Goal: Task Accomplishment & Management: Manage account settings

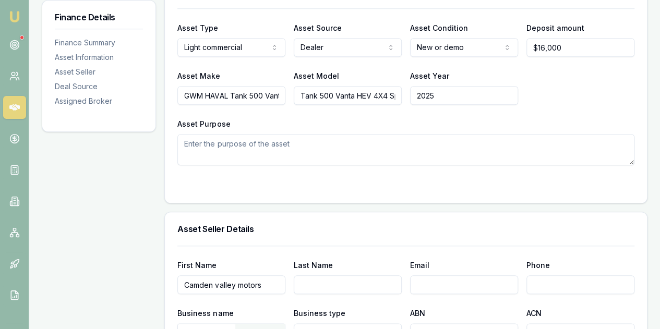
scroll to position [480, 0]
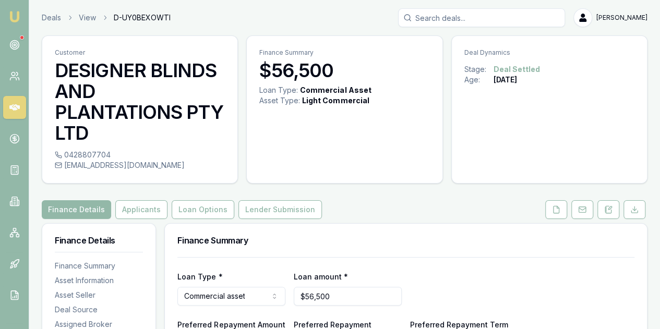
click at [444, 18] on input "Search deals" at bounding box center [481, 17] width 167 height 19
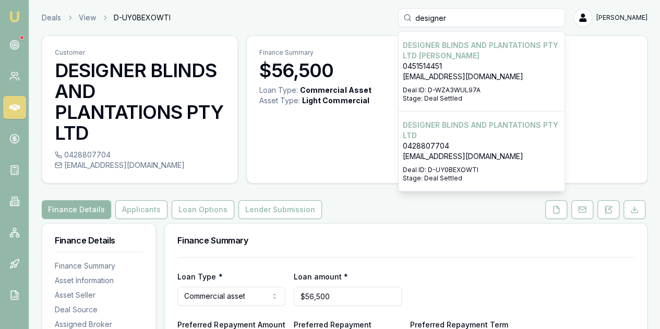
type input "designer"
click at [486, 64] on p "0451514451" at bounding box center [482, 66] width 158 height 10
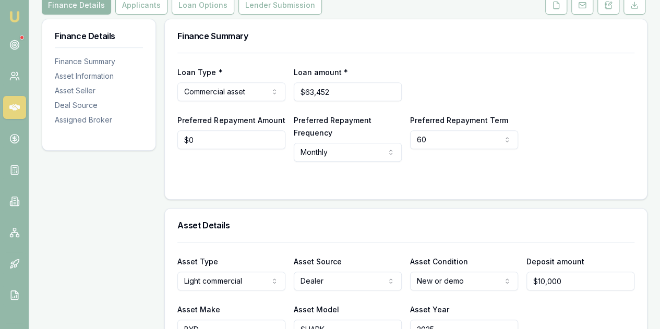
scroll to position [184, 0]
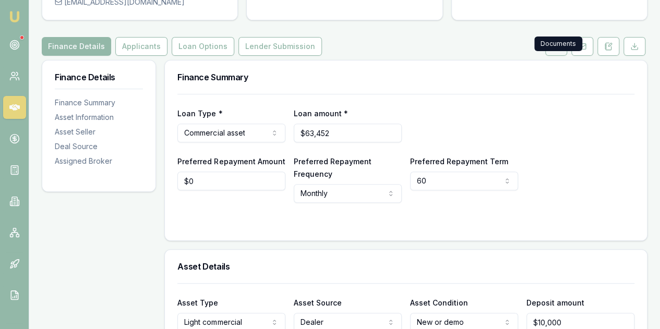
click at [558, 42] on icon at bounding box center [556, 46] width 8 height 8
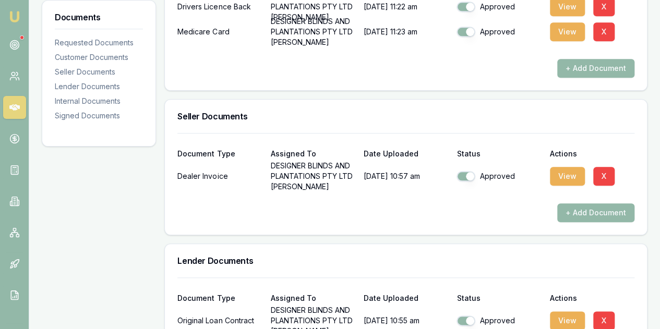
scroll to position [452, 0]
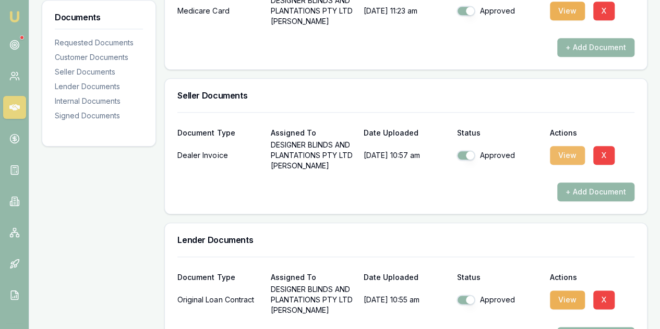
click at [563, 146] on button "View" at bounding box center [567, 155] width 35 height 19
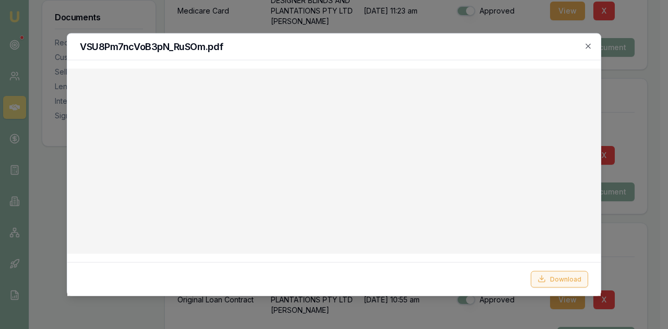
click at [558, 280] on button "Download" at bounding box center [559, 279] width 57 height 17
click at [586, 47] on icon "button" at bounding box center [588, 45] width 5 height 5
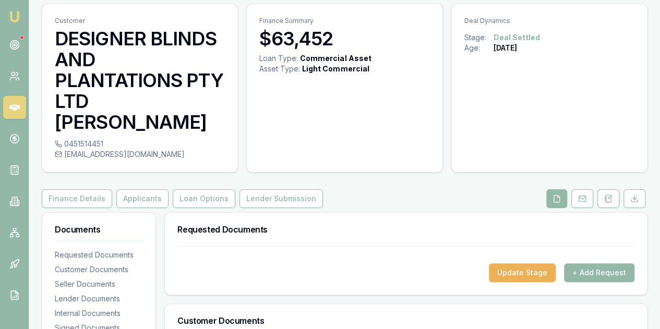
scroll to position [0, 0]
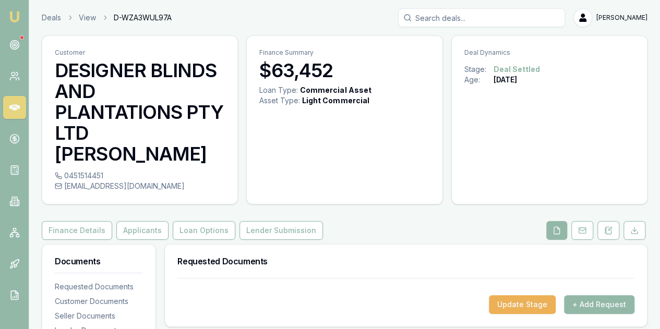
click at [9, 10] on img at bounding box center [14, 16] width 13 height 13
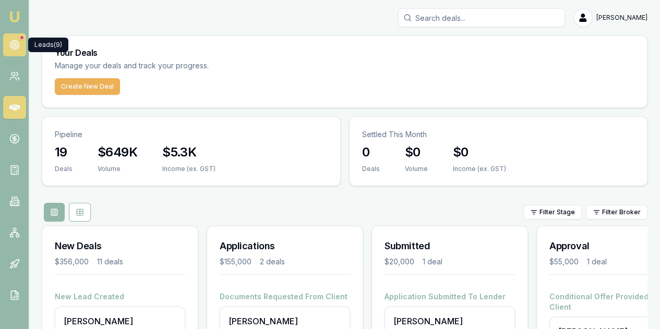
click at [12, 39] on link at bounding box center [14, 44] width 23 height 23
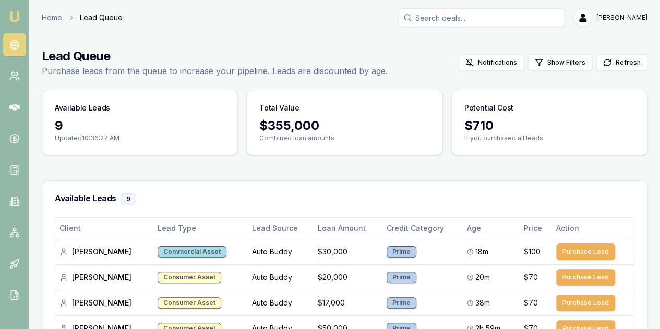
click at [659, 323] on main "Lead Queue Purchase leads from the queue to increase your pipeline. Leads are d…" at bounding box center [344, 289] width 631 height 508
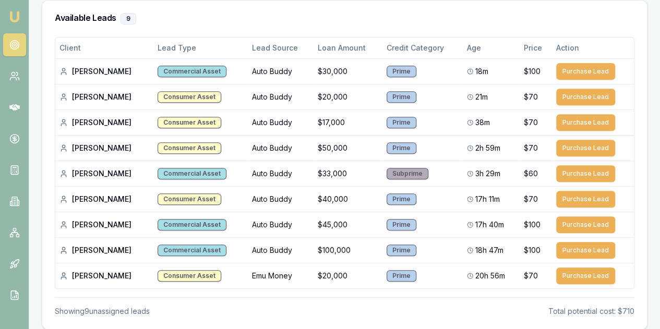
scroll to position [219, 0]
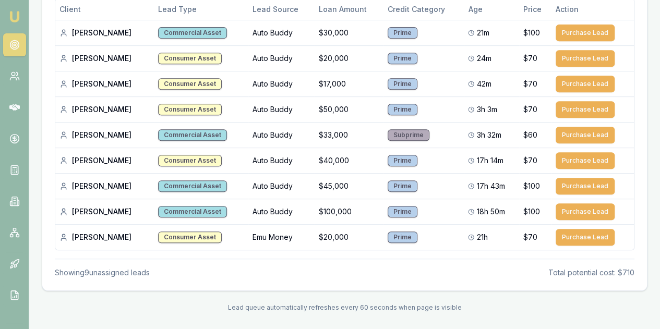
click at [19, 17] on img at bounding box center [14, 16] width 13 height 13
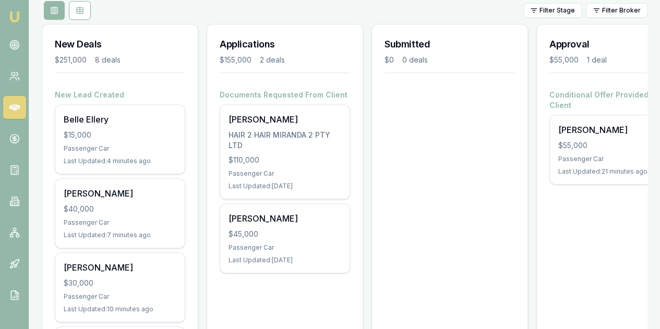
scroll to position [243, 0]
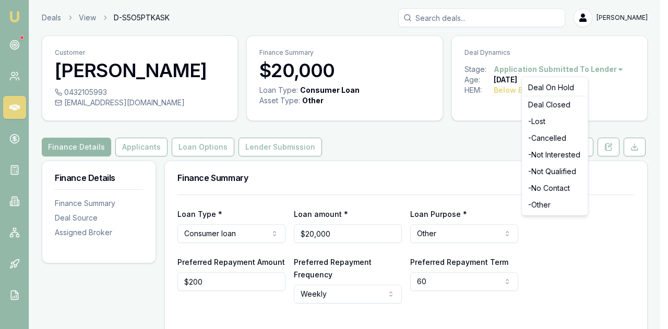
click at [580, 66] on html "Emu Broker Deals View D-S5O5PTKASK Evette Abdo Toggle Menu Customer Tyler Chamb…" at bounding box center [334, 164] width 668 height 329
click at [558, 171] on div "- Not Qualified" at bounding box center [555, 171] width 62 height 17
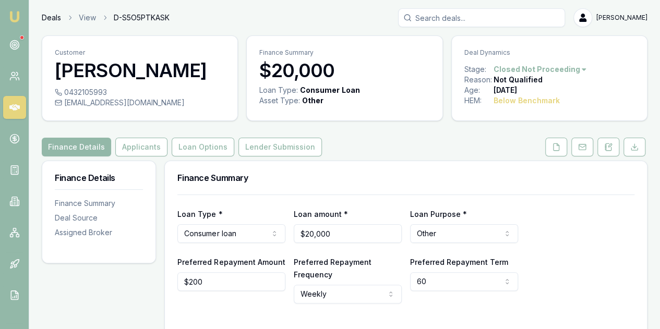
click at [54, 16] on link "Deals" at bounding box center [51, 18] width 19 height 10
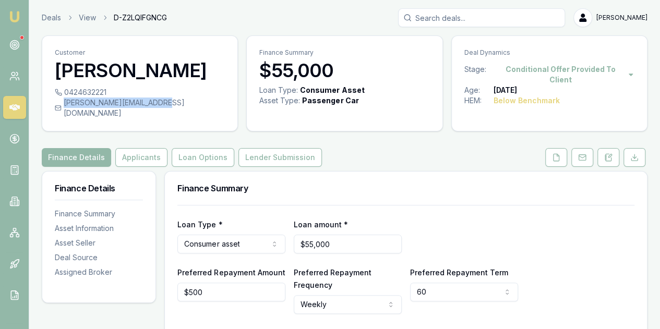
drag, startPoint x: 63, startPoint y: 102, endPoint x: 164, endPoint y: 101, distance: 101.3
click at [164, 101] on div "r.mcmenamin@hotmail.co.uk" at bounding box center [140, 108] width 170 height 21
drag, startPoint x: 64, startPoint y: 101, endPoint x: 163, endPoint y: 102, distance: 99.7
click at [163, 102] on div "r.mcmenamin@hotmail.co.uk" at bounding box center [140, 108] width 170 height 21
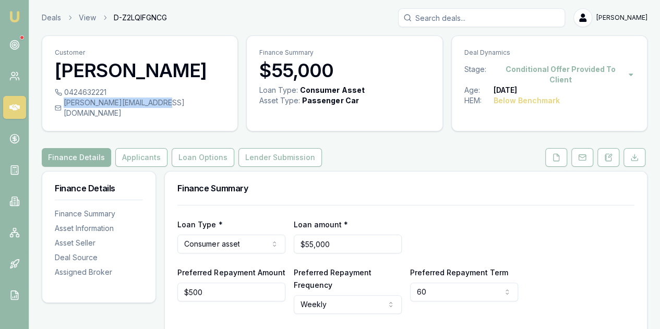
click at [125, 105] on div "r.mcmenamin@hotmail.co.uk" at bounding box center [140, 108] width 170 height 21
drag, startPoint x: 62, startPoint y: 102, endPoint x: 163, endPoint y: 101, distance: 101.3
click at [163, 101] on div "r.mcmenamin@hotmail.co.uk" at bounding box center [140, 108] width 170 height 21
copy div "r.mcmenamin@hotmail.co.uk"
click at [558, 153] on icon at bounding box center [556, 157] width 8 height 8
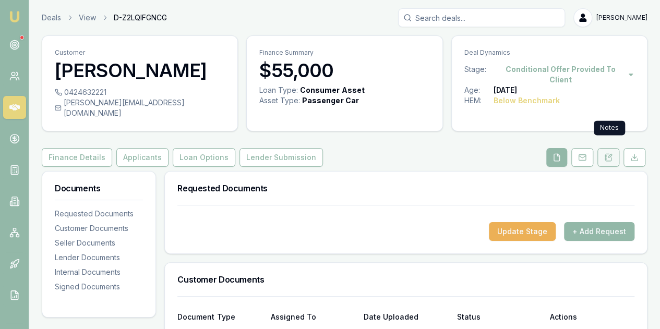
click at [611, 153] on icon at bounding box center [608, 157] width 8 height 8
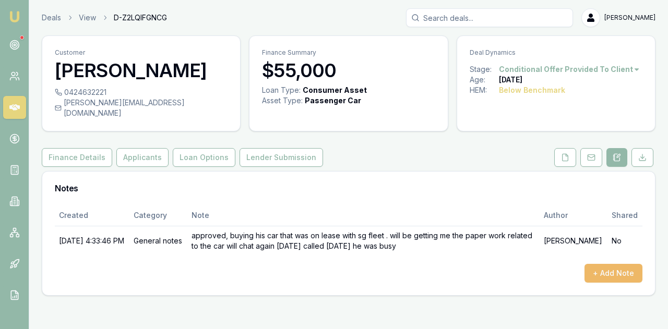
click at [605, 264] on button "+ Add Note" at bounding box center [614, 273] width 58 height 19
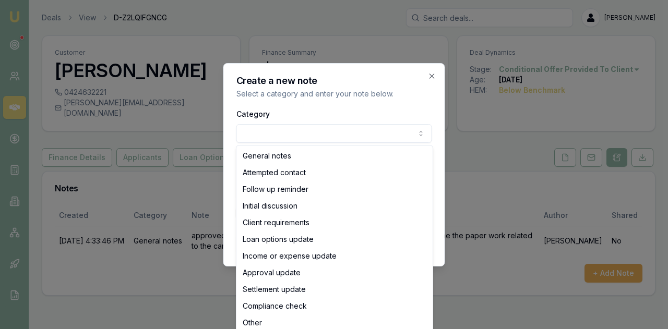
click at [263, 132] on body "Emu Broker Deals View D-Z2LQIFGNCG Evette Abdo Toggle Menu Customer Ryan Mcmena…" at bounding box center [334, 164] width 668 height 329
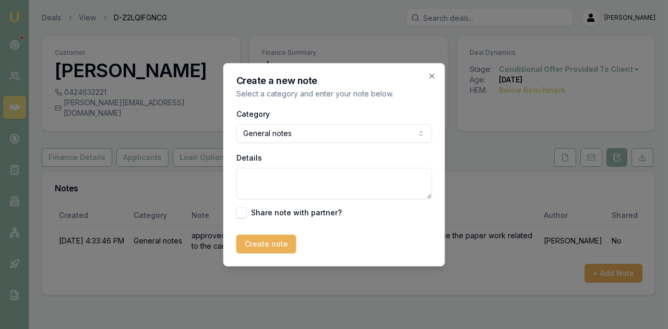
click at [266, 180] on textarea "Details" at bounding box center [334, 183] width 196 height 31
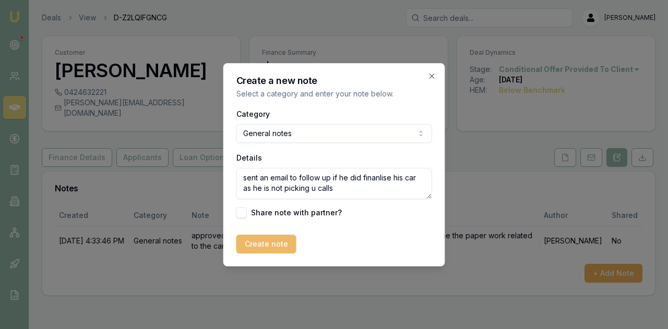
type textarea "sent an email to follow up if he did finanlise his car as he is not picking u c…"
click at [264, 246] on button "Create note" at bounding box center [266, 244] width 60 height 19
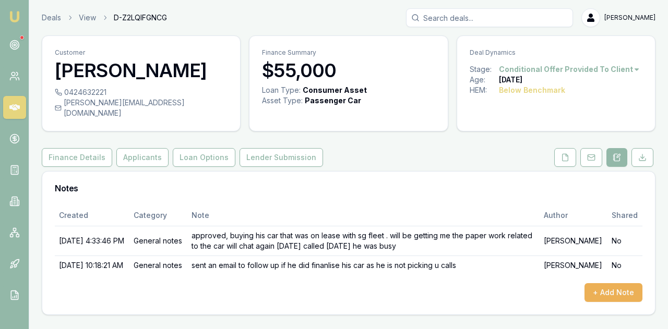
click at [10, 13] on img at bounding box center [14, 16] width 13 height 13
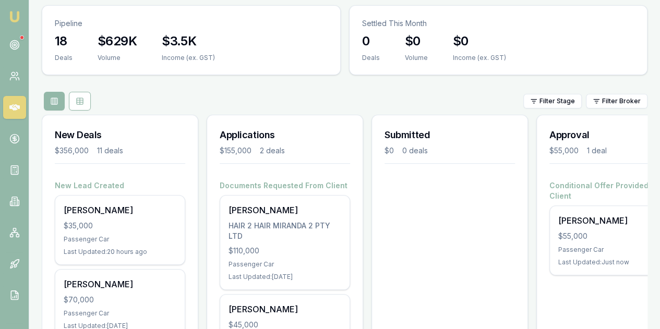
scroll to position [133, 0]
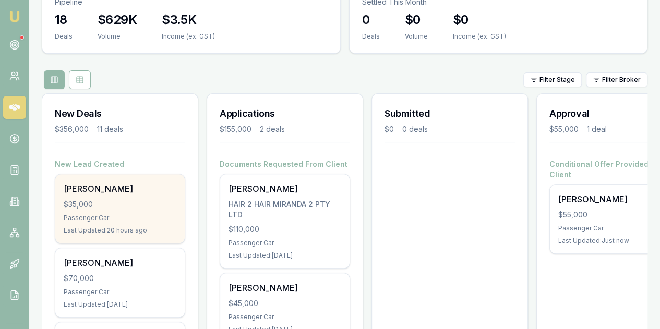
click at [119, 199] on div "$35,000" at bounding box center [120, 204] width 113 height 10
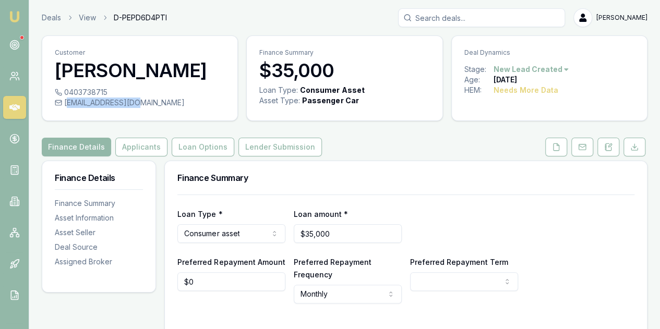
drag, startPoint x: 65, startPoint y: 103, endPoint x: 129, endPoint y: 102, distance: 64.7
click at [129, 102] on div "[EMAIL_ADDRESS][DOMAIN_NAME]" at bounding box center [140, 103] width 170 height 10
click at [140, 101] on div "jtdizzy@outlook.com" at bounding box center [140, 103] width 170 height 10
drag, startPoint x: 64, startPoint y: 102, endPoint x: 135, endPoint y: 104, distance: 71.0
click at [135, 104] on div "jtdizzy@outlook.com" at bounding box center [140, 103] width 170 height 10
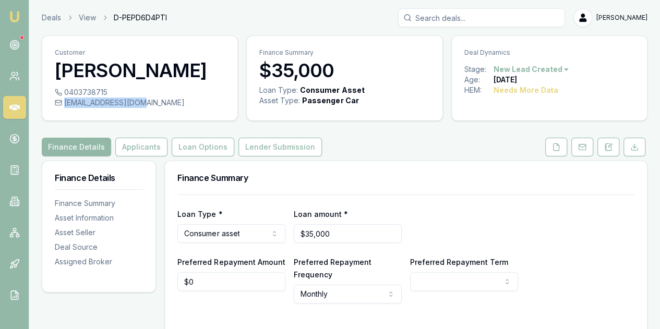
copy div "jtdizzy@outlook.com"
click at [610, 147] on icon at bounding box center [608, 147] width 8 height 8
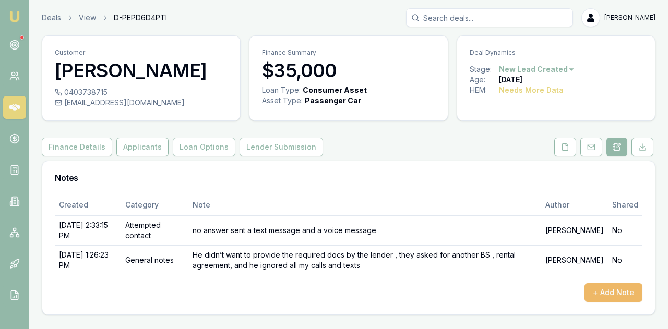
click at [603, 291] on button "+ Add Note" at bounding box center [614, 292] width 58 height 19
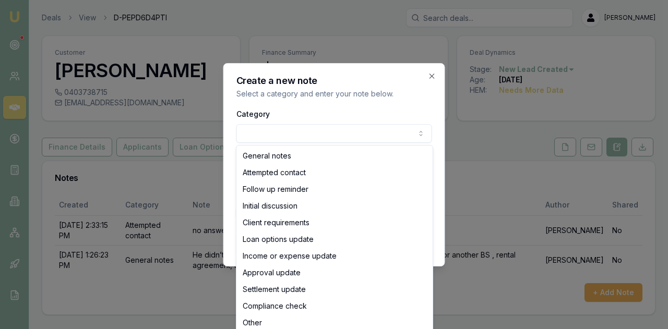
click at [258, 130] on body "Emu Broker Deals View D-PEPD6D4PTI Evette Abdo Toggle Menu Customer Jason Tyrre…" at bounding box center [334, 164] width 668 height 329
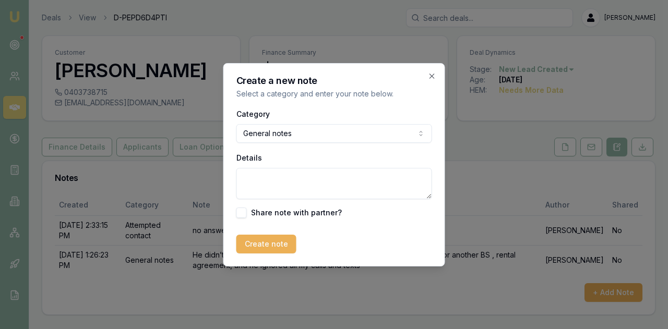
click at [248, 189] on textarea "Details" at bounding box center [334, 183] width 196 height 31
paste textarea "Hi Jason, I hope my email finds you well. I have been trying to reach you to as…"
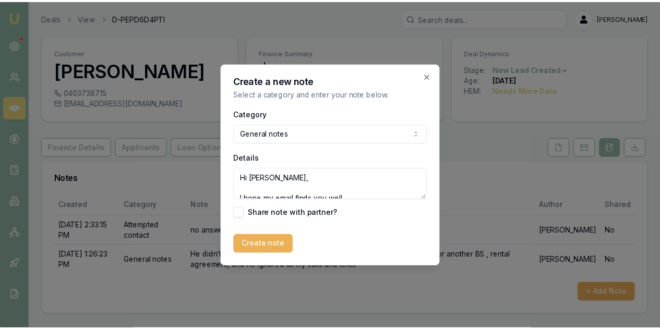
scroll to position [119, 0]
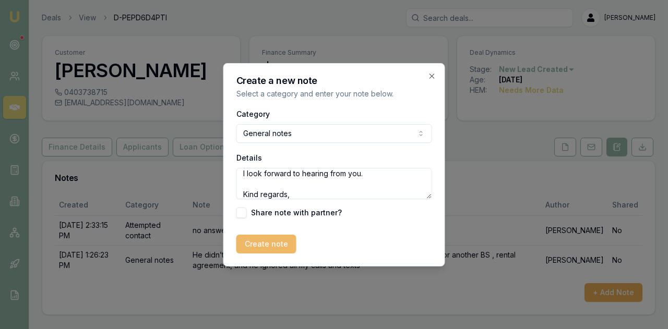
type textarea "Hi Jason, I hope my email finds you well. I have been trying to reach you to as…"
click at [262, 244] on button "Create note" at bounding box center [266, 244] width 60 height 19
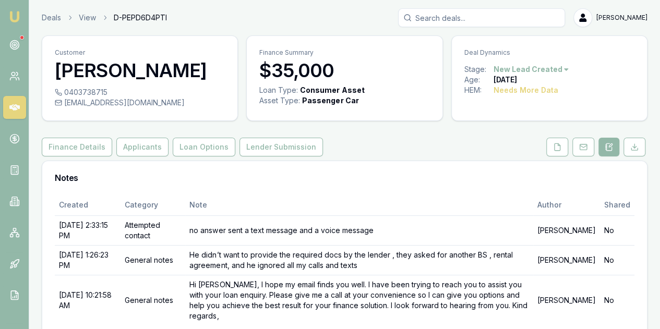
click at [100, 82] on div "Customer Jason Tyrrell" at bounding box center [139, 61] width 195 height 51
click at [14, 15] on img at bounding box center [14, 16] width 13 height 13
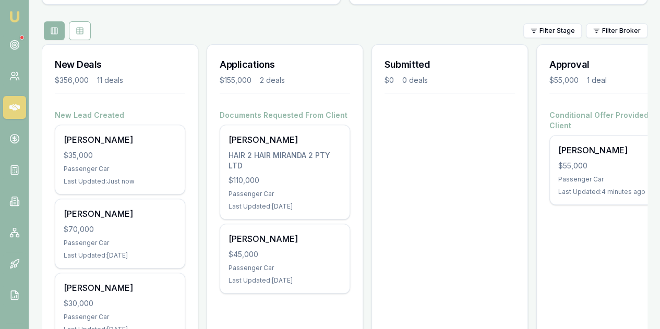
scroll to position [188, 0]
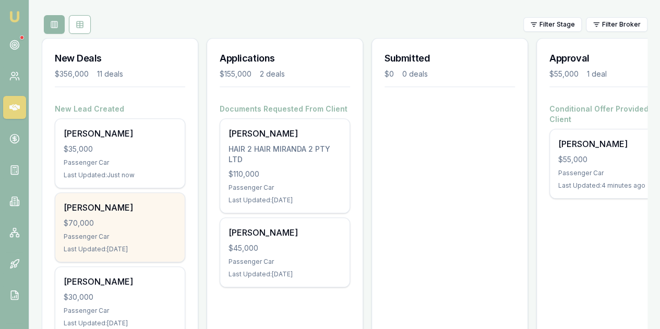
click at [110, 218] on div "$70,000" at bounding box center [120, 223] width 113 height 10
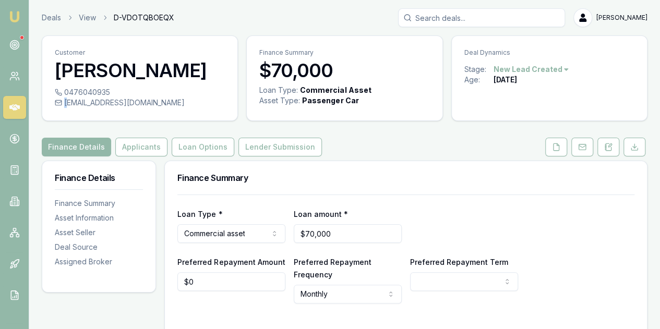
drag, startPoint x: 66, startPoint y: 101, endPoint x: 156, endPoint y: 101, distance: 89.8
click at [156, 101] on div "[EMAIL_ADDRESS][DOMAIN_NAME]" at bounding box center [140, 103] width 170 height 10
click at [155, 101] on div "[EMAIL_ADDRESS][DOMAIN_NAME]" at bounding box center [140, 103] width 170 height 10
copy div "[EMAIL_ADDRESS][DOMAIN_NAME]"
click at [608, 146] on icon at bounding box center [608, 147] width 8 height 8
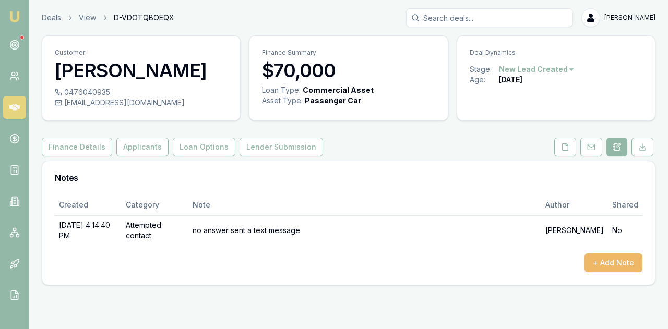
click at [622, 256] on button "+ Add Note" at bounding box center [614, 263] width 58 height 19
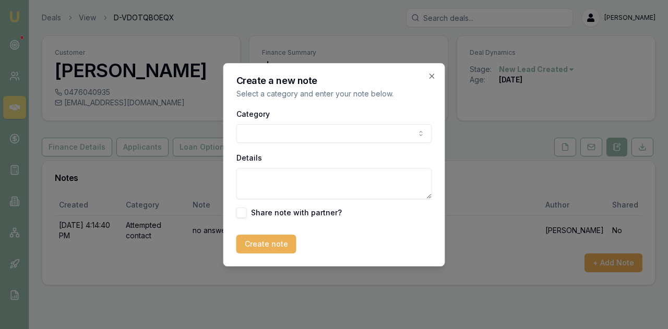
click at [252, 135] on body "Emu Broker Deals View D-VDOTQBOEQX [PERSON_NAME] Menu Customer [PERSON_NAME] 04…" at bounding box center [334, 164] width 668 height 329
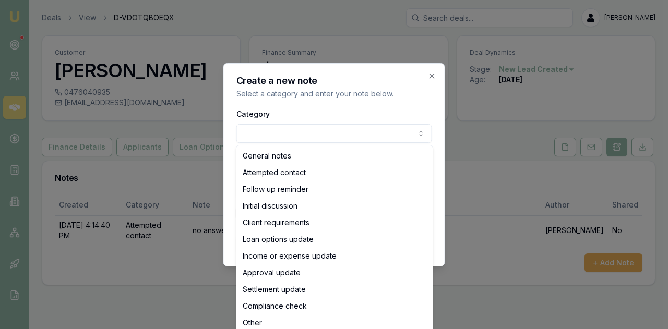
select select "ATTEMPTED_CONTACT"
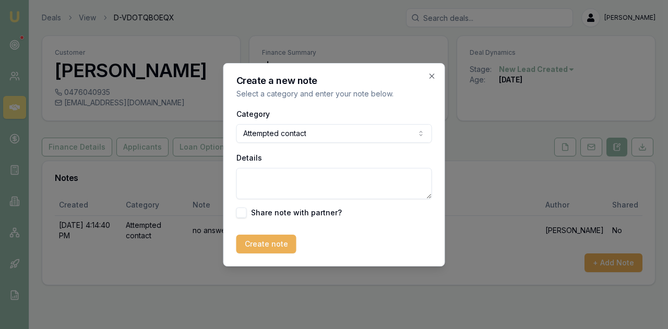
click at [258, 175] on textarea "Details" at bounding box center [334, 183] width 196 height 31
type textarea "no answer sent a text"
click at [266, 246] on button "Create note" at bounding box center [266, 244] width 60 height 19
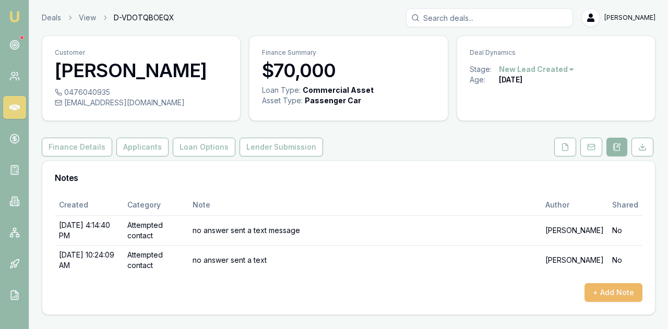
click at [610, 289] on button "+ Add Note" at bounding box center [614, 292] width 58 height 19
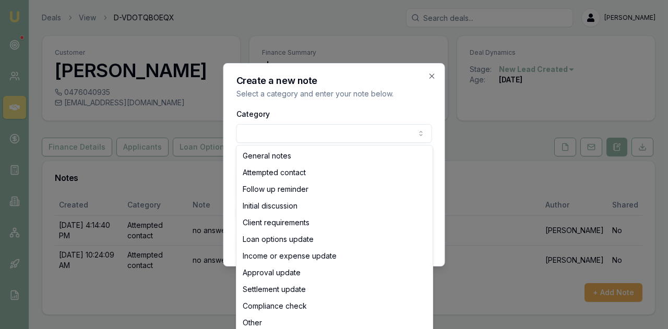
click at [270, 134] on body "Emu Broker Deals View D-VDOTQBOEQX [PERSON_NAME] Menu Customer [PERSON_NAME] 04…" at bounding box center [334, 164] width 668 height 329
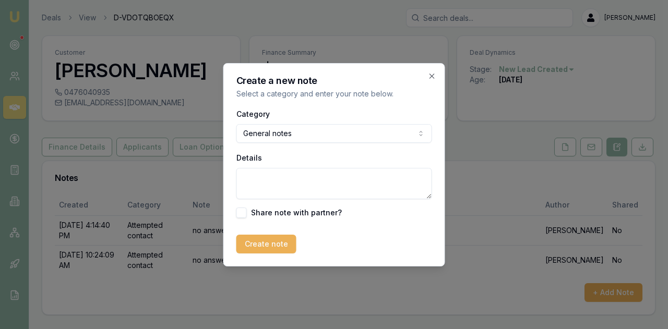
click at [267, 178] on textarea "Details" at bounding box center [334, 183] width 196 height 31
paste textarea "Hi Daniel, I hope my email finds you well. I have been trying to reach you to a…"
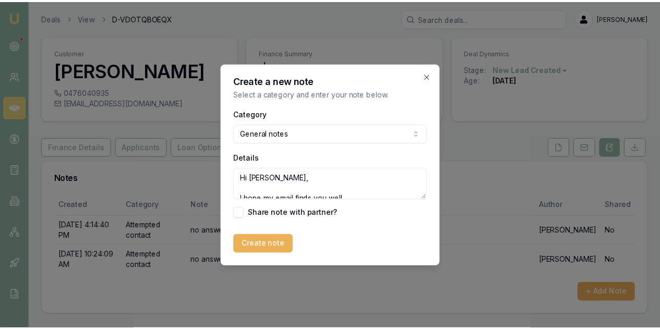
scroll to position [119, 0]
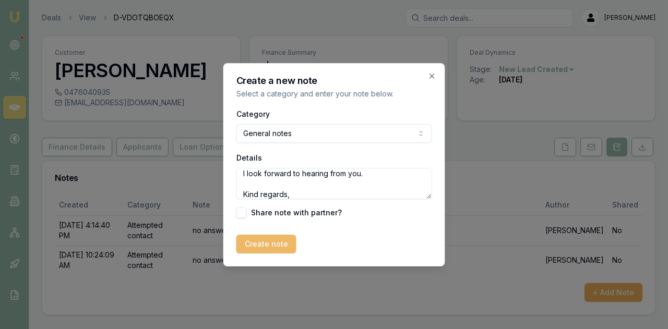
type textarea "Hi Daniel, I hope my email finds you well. I have been trying to reach you to a…"
click at [270, 243] on button "Create note" at bounding box center [266, 244] width 60 height 19
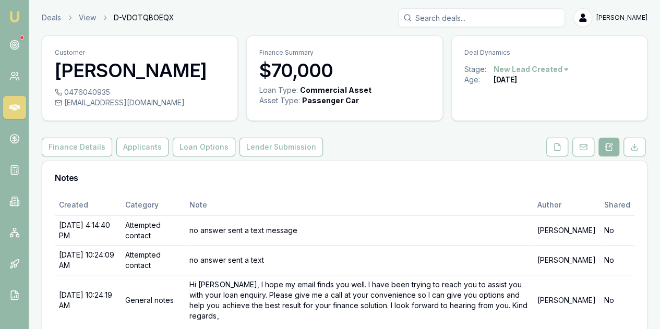
click at [45, 23] on div "Deals View D-VDOTQBOEQX Evette Abdo" at bounding box center [345, 17] width 606 height 19
drag, startPoint x: 14, startPoint y: 17, endPoint x: 11, endPoint y: 12, distance: 5.8
click at [11, 12] on img at bounding box center [14, 16] width 13 height 13
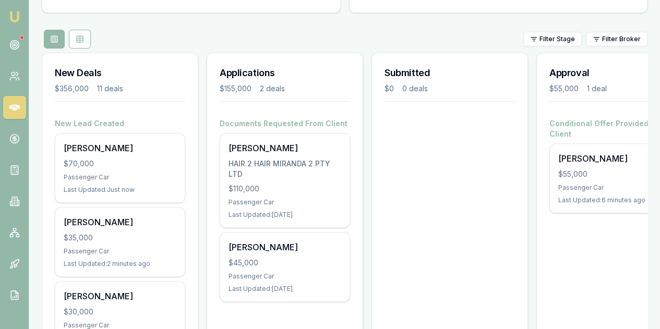
scroll to position [215, 0]
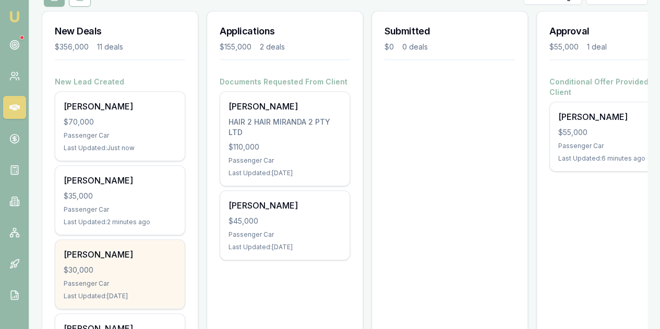
click at [147, 280] on div "Passenger Car" at bounding box center [120, 284] width 113 height 8
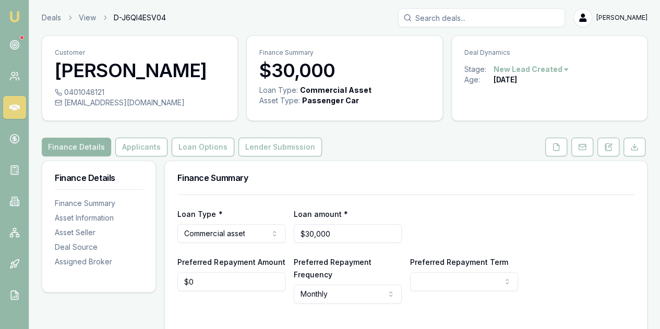
click at [67, 115] on div "0401048121 [EMAIL_ADDRESS][DOMAIN_NAME]" at bounding box center [139, 103] width 195 height 33
drag, startPoint x: 66, startPoint y: 104, endPoint x: 144, endPoint y: 102, distance: 78.3
click at [144, 102] on div "[EMAIL_ADDRESS][DOMAIN_NAME]" at bounding box center [140, 103] width 170 height 10
click at [140, 101] on div "[EMAIL_ADDRESS][DOMAIN_NAME]" at bounding box center [140, 103] width 170 height 10
copy div "[EMAIL_ADDRESS][DOMAIN_NAME]"
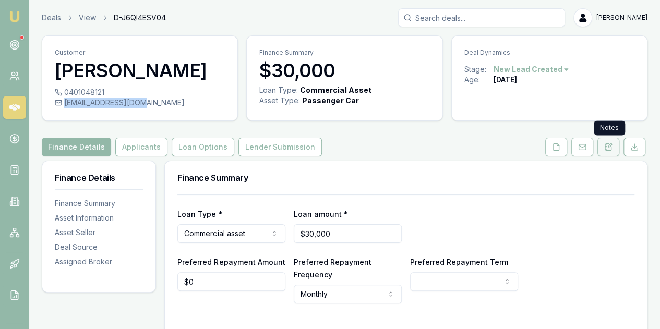
click at [605, 149] on icon at bounding box center [608, 147] width 8 height 8
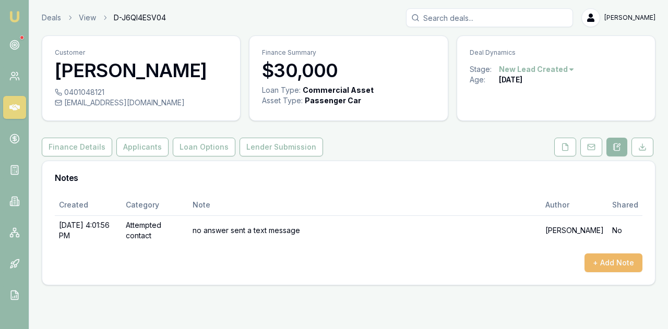
click at [603, 259] on button "+ Add Note" at bounding box center [614, 263] width 58 height 19
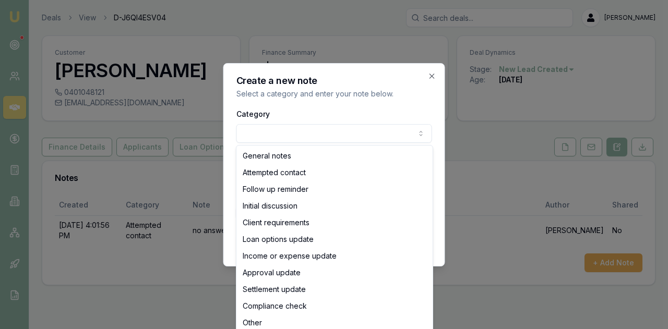
click at [249, 130] on body "Emu Broker Deals View D-J6QI4ESV04 [PERSON_NAME] Toggle Menu Customer [PERSON_N…" at bounding box center [334, 164] width 668 height 329
select select "FOLLOW_UP_REMINDER"
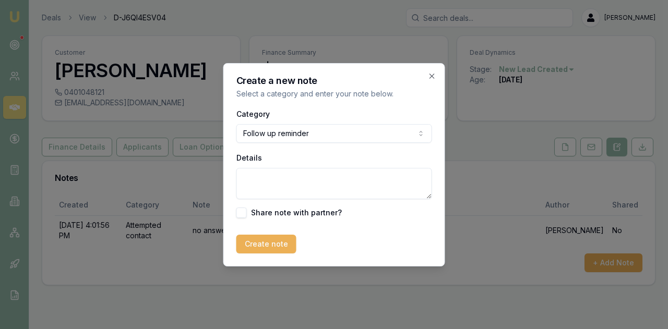
click at [276, 178] on textarea "Details" at bounding box center [334, 183] width 196 height 31
type textarea "no answer left a text message"
click at [267, 247] on button "Create note" at bounding box center [266, 244] width 60 height 19
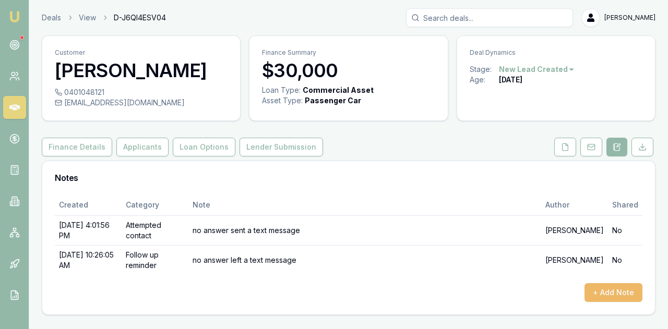
click at [612, 291] on button "+ Add Note" at bounding box center [614, 292] width 58 height 19
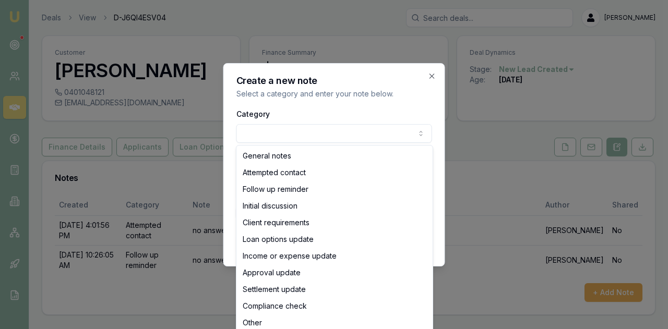
click at [271, 136] on body "Emu Broker Deals View D-J6QI4ESV04 Evette Abdo Toggle Menu Customer Clare Harri…" at bounding box center [334, 164] width 668 height 329
select select "ATTEMPTED_CONTACT"
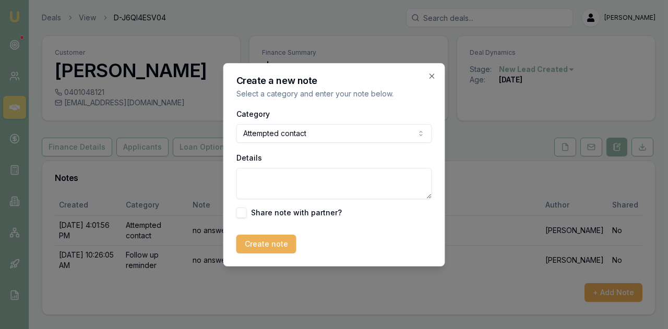
click at [270, 183] on textarea "Details" at bounding box center [334, 183] width 196 height 31
paste textarea "Hi Clare, I hope my email finds you well. I have been trying to reach you to as…"
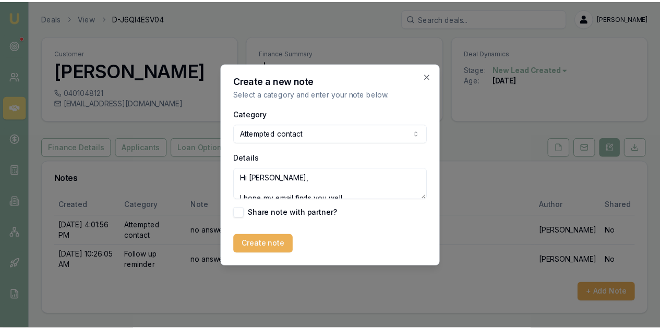
scroll to position [119, 0]
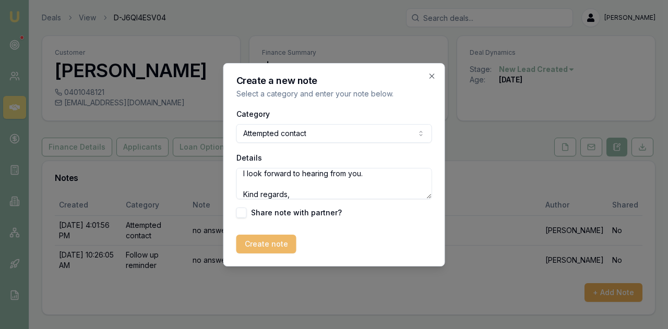
type textarea "Hi Clare, I hope my email finds you well. I have been trying to reach you to as…"
click at [269, 239] on button "Create note" at bounding box center [266, 244] width 60 height 19
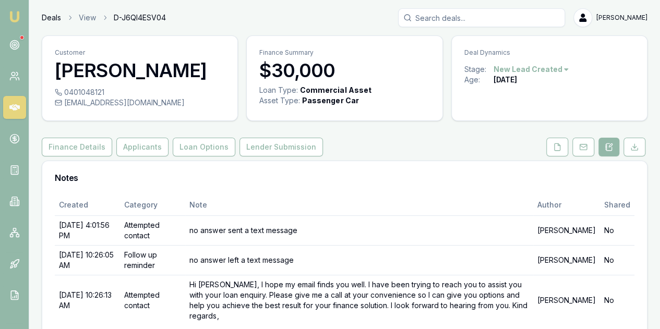
click at [48, 19] on link "Deals" at bounding box center [51, 18] width 19 height 10
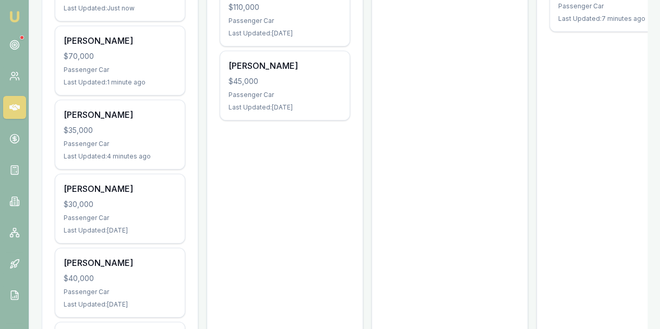
scroll to position [362, 0]
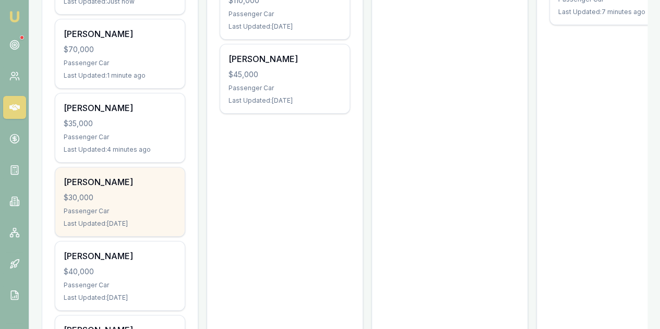
click at [143, 193] on div "$30,000" at bounding box center [120, 198] width 113 height 10
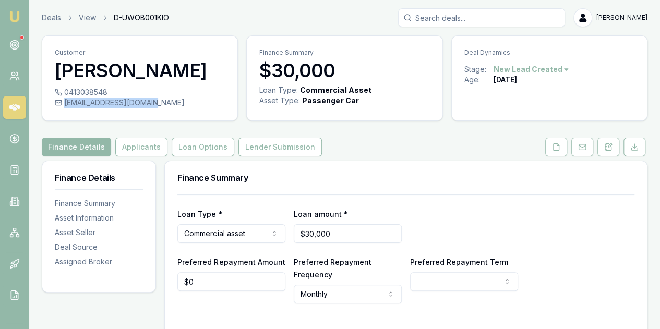
drag, startPoint x: 64, startPoint y: 104, endPoint x: 146, endPoint y: 102, distance: 82.0
click at [146, 102] on div "[EMAIL_ADDRESS][DOMAIN_NAME]" at bounding box center [140, 103] width 170 height 10
copy div "[EMAIL_ADDRESS][DOMAIN_NAME]"
click at [604, 145] on icon at bounding box center [608, 147] width 8 height 8
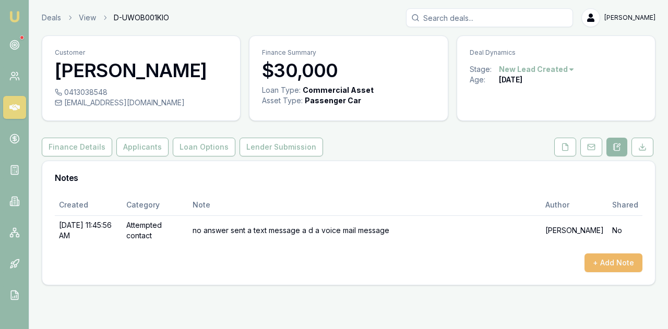
click at [606, 268] on button "+ Add Note" at bounding box center [614, 263] width 58 height 19
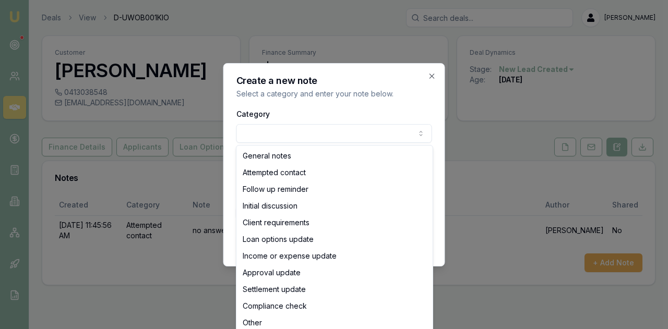
click at [256, 129] on body "Emu Broker Deals View D-UWOB001KIO [PERSON_NAME] Menu Customer [PERSON_NAME] 04…" at bounding box center [334, 164] width 668 height 329
click at [267, 132] on body "Emu Broker Deals View D-UWOB001KIO [PERSON_NAME] Menu Customer [PERSON_NAME] 04…" at bounding box center [334, 164] width 668 height 329
select select "ATTEMPTED_CONTACT"
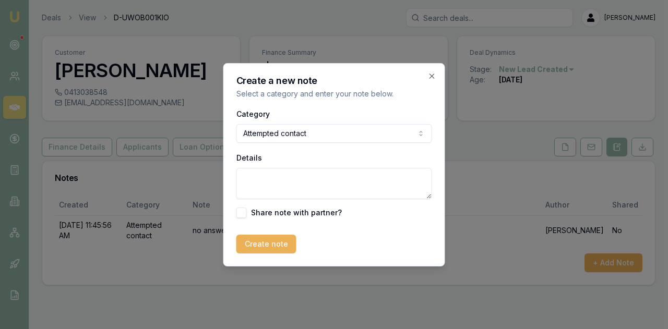
click at [278, 177] on textarea "Details" at bounding box center [334, 183] width 196 height 31
type textarea "no answer sent a text message"
click at [263, 244] on button "Create note" at bounding box center [266, 244] width 60 height 19
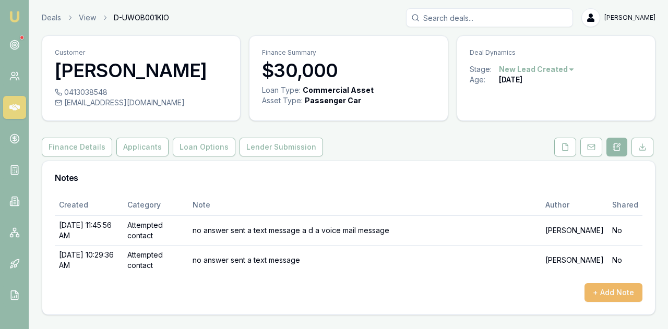
click at [605, 289] on button "+ Add Note" at bounding box center [614, 292] width 58 height 19
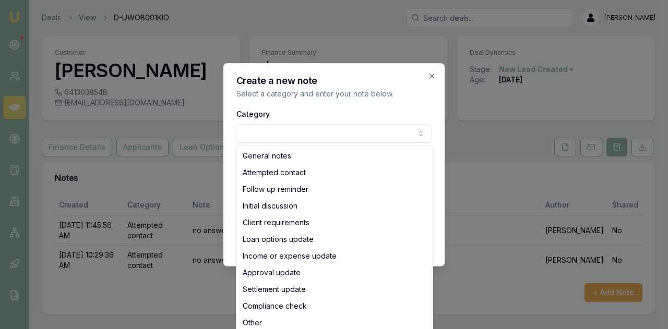
click at [264, 138] on body "Emu Broker Deals View D-UWOB001KIO Evette Abdo Toggle Menu Customer John Vaiang…" at bounding box center [334, 164] width 668 height 329
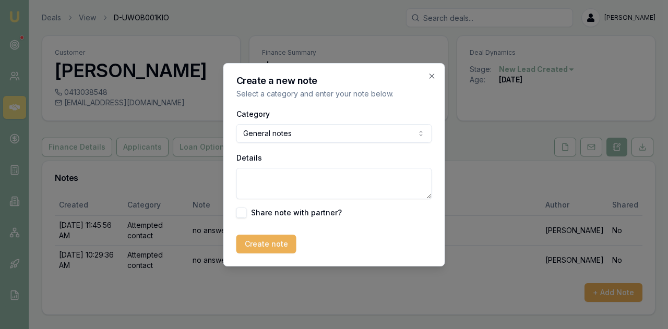
click at [259, 185] on textarea "Details" at bounding box center [334, 183] width 196 height 31
paste textarea "Hi John, I hope my email finds you well. I have been trying to reach you to ass…"
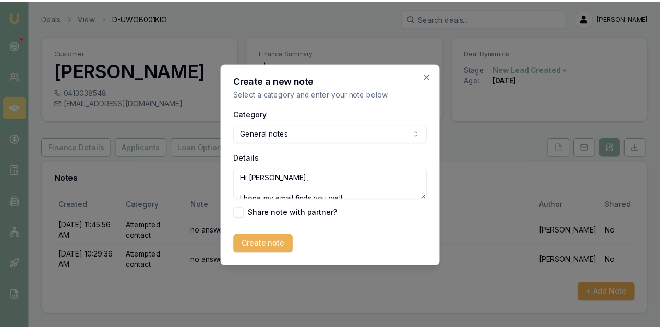
scroll to position [119, 0]
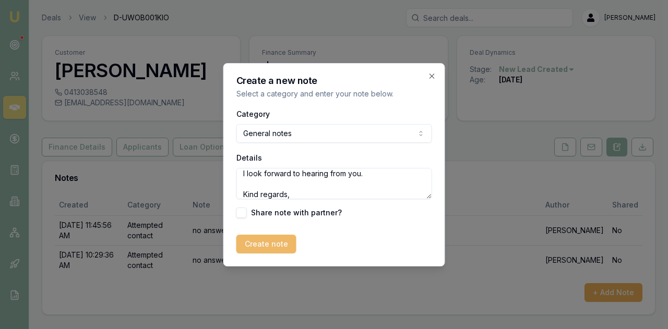
type textarea "Hi John, I hope my email finds you well. I have been trying to reach you to ass…"
click at [270, 239] on button "Create note" at bounding box center [266, 244] width 60 height 19
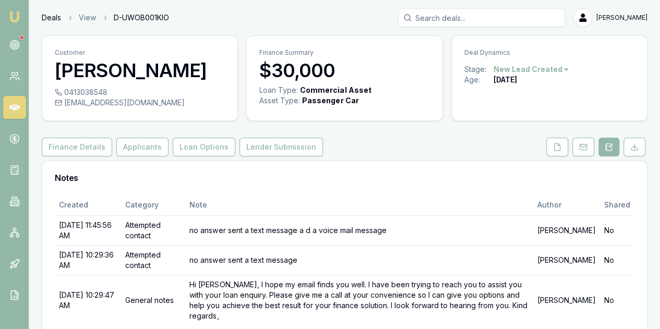
click at [47, 19] on link "Deals" at bounding box center [51, 18] width 19 height 10
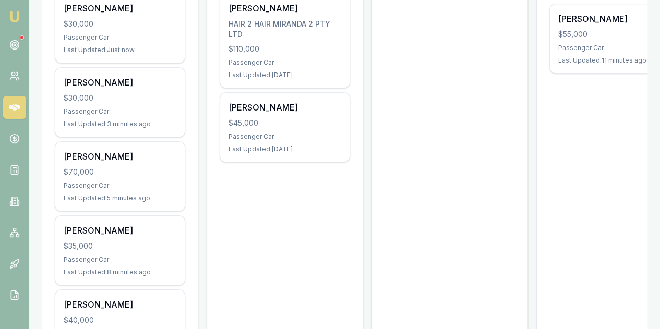
scroll to position [376, 0]
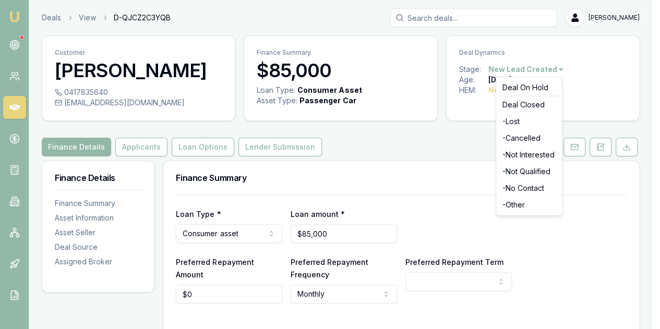
click at [549, 70] on html "Emu Broker Deals View D-QJCZ2C3YQB Evette Abdo Toggle Menu Customer Ty Manning …" at bounding box center [330, 164] width 660 height 329
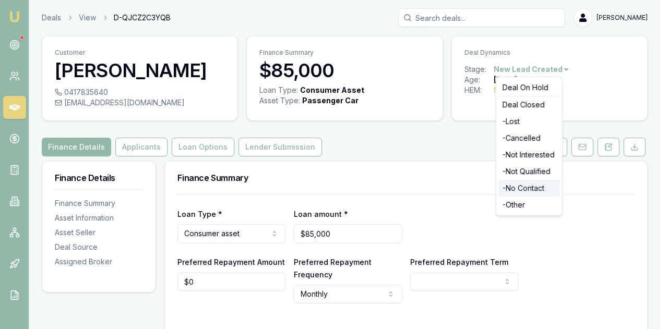
click at [517, 189] on div "- No Contact" at bounding box center [529, 188] width 62 height 17
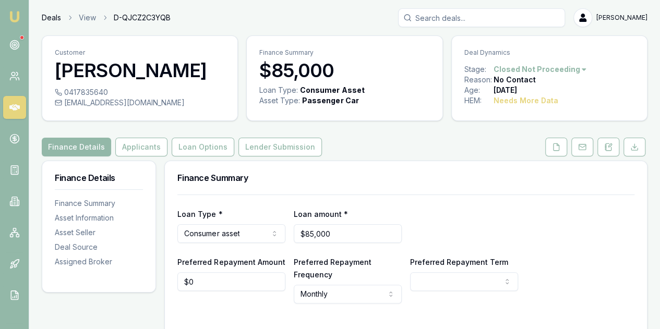
click at [53, 19] on link "Deals" at bounding box center [51, 18] width 19 height 10
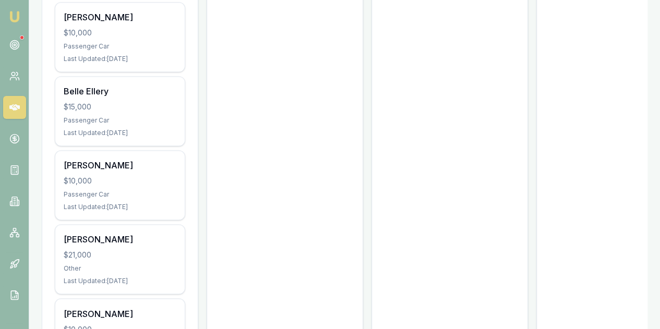
scroll to position [683, 0]
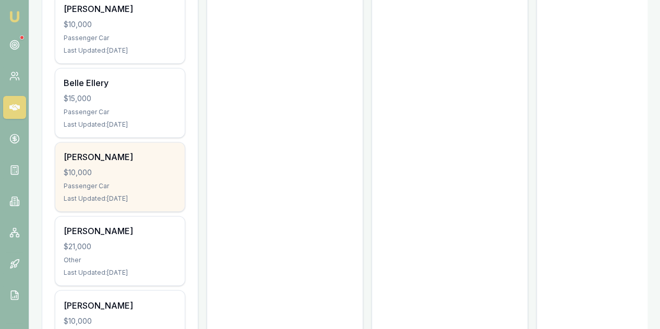
drag, startPoint x: 105, startPoint y: 102, endPoint x: 108, endPoint y: 108, distance: 5.6
click at [108, 142] on div "Jaiden Jones $10,000 Passenger Car Last Updated: 13 days ago" at bounding box center [119, 176] width 129 height 69
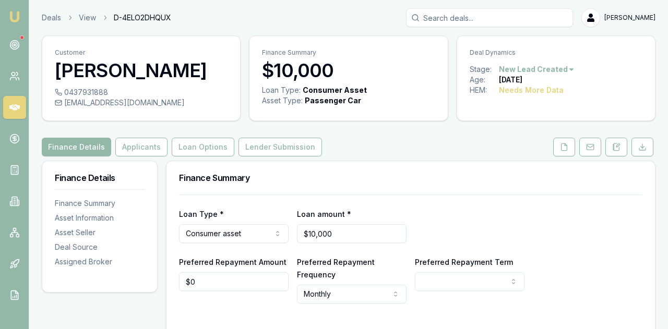
click at [551, 69] on html "Emu Broker Deals View D-4ELO2DHQUX [PERSON_NAME] Toggle Menu Customer [PERSON_N…" at bounding box center [334, 164] width 668 height 329
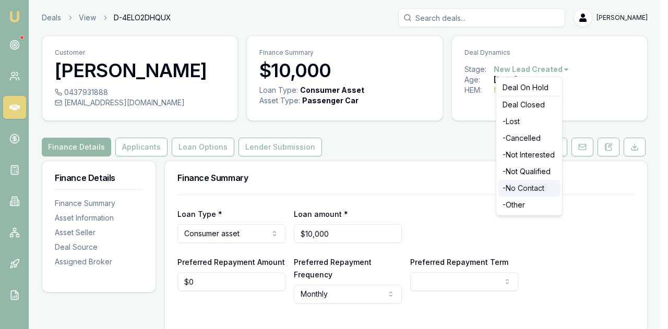
click at [526, 186] on div "- No Contact" at bounding box center [529, 188] width 62 height 17
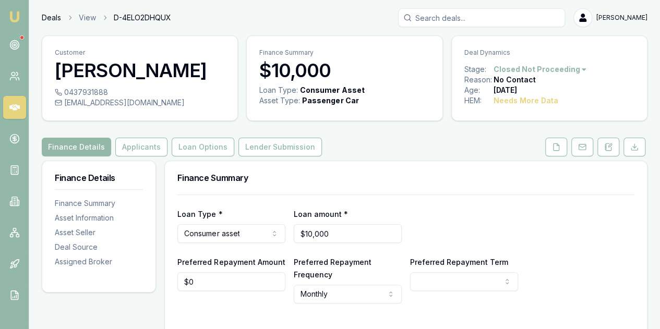
click at [51, 18] on link "Deals" at bounding box center [51, 18] width 19 height 10
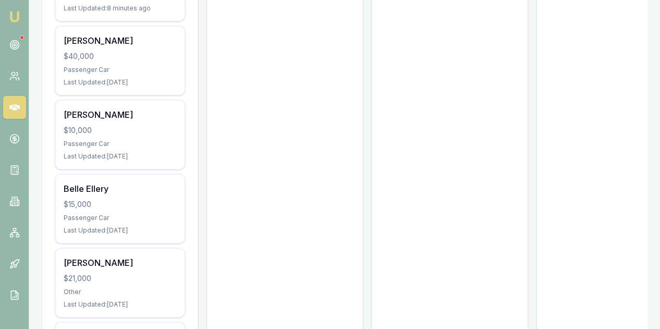
scroll to position [610, 0]
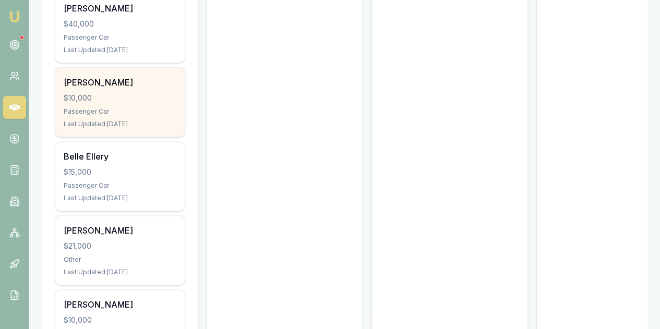
click at [132, 68] on div "Neil Sperling $10,000 Passenger Car Last Updated: 11 days ago" at bounding box center [119, 102] width 129 height 69
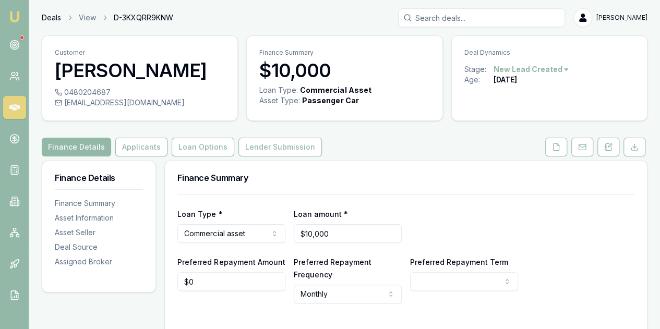
click at [56, 18] on link "Deals" at bounding box center [51, 18] width 19 height 10
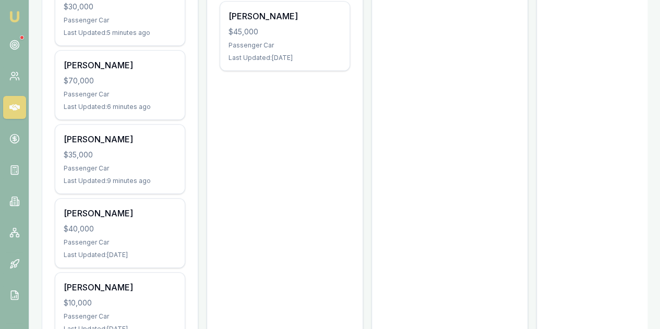
scroll to position [410, 0]
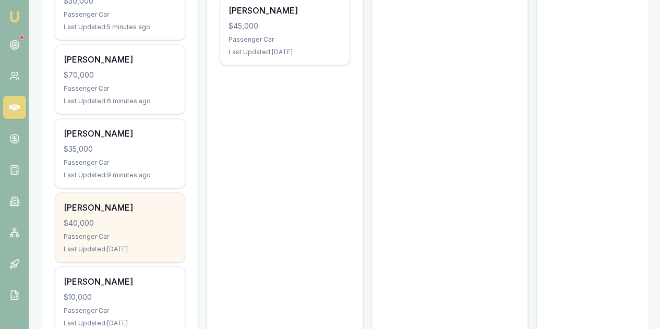
click at [130, 193] on div "Jaidyn Eaton $40,000 Passenger Car Last Updated: 8 days ago" at bounding box center [119, 227] width 129 height 69
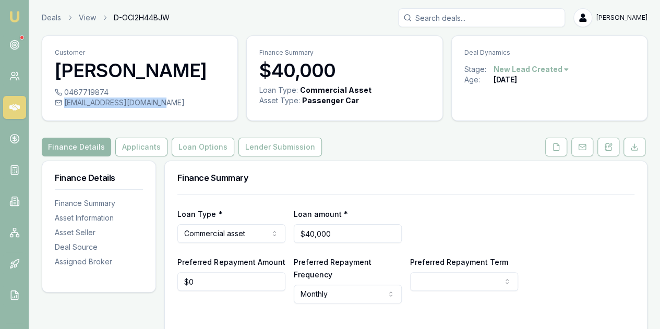
drag, startPoint x: 62, startPoint y: 102, endPoint x: 156, endPoint y: 102, distance: 93.4
click at [156, 102] on div "jaidyneaton01@icloud.com" at bounding box center [140, 103] width 170 height 10
copy div "jaidyneaton01@icloud.com"
click at [612, 147] on icon at bounding box center [608, 147] width 8 height 8
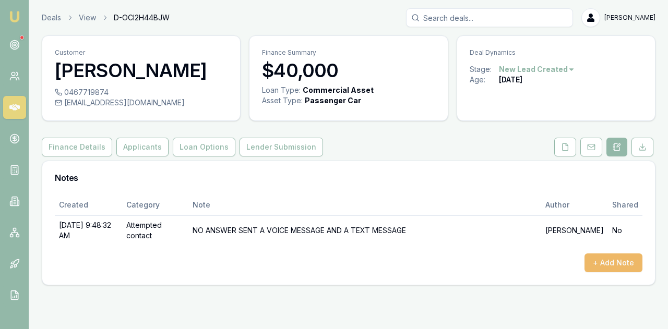
click at [606, 261] on button "+ Add Note" at bounding box center [614, 263] width 58 height 19
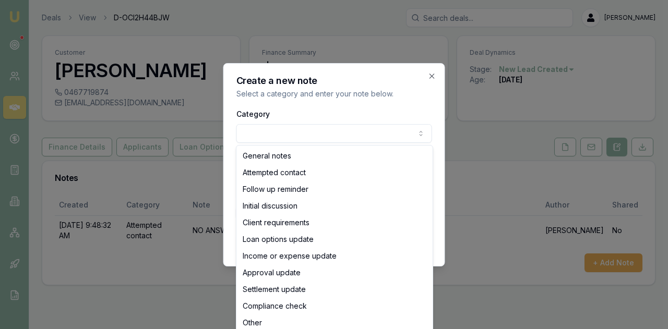
click at [254, 137] on body "Emu Broker Deals View D-OCI2H44BJW Evette Abdo Toggle Menu Customer Jaidyn Eato…" at bounding box center [334, 164] width 668 height 329
select select "ATTEMPTED_CONTACT"
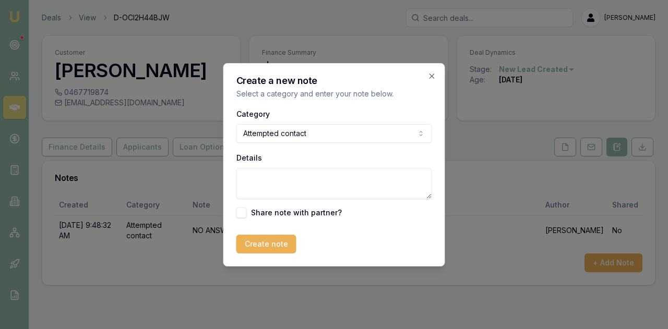
click at [269, 174] on textarea "Details" at bounding box center [334, 183] width 196 height 31
type textarea "no answer voice message and a text"
click at [268, 248] on button "Create note" at bounding box center [266, 244] width 60 height 19
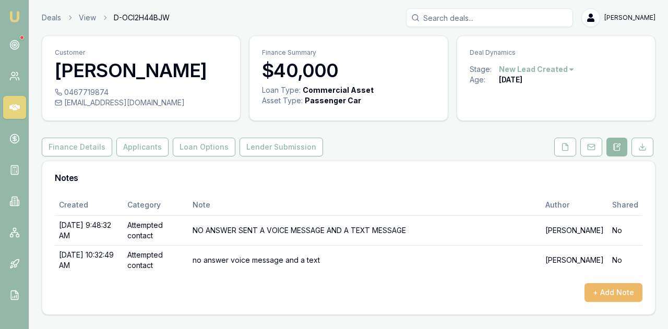
click at [599, 290] on button "+ Add Note" at bounding box center [614, 292] width 58 height 19
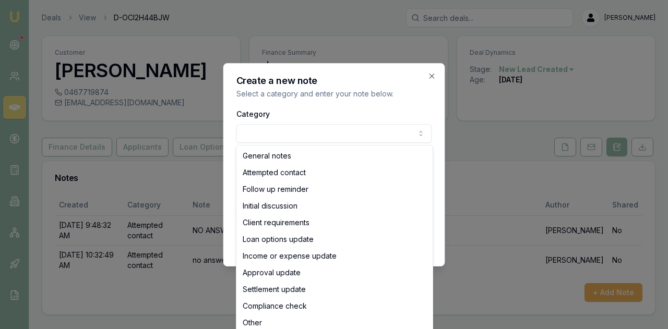
click at [292, 128] on body "Emu Broker Deals View D-OCI2H44BJW Evette Abdo Toggle Menu Customer Jaidyn Eato…" at bounding box center [334, 164] width 668 height 329
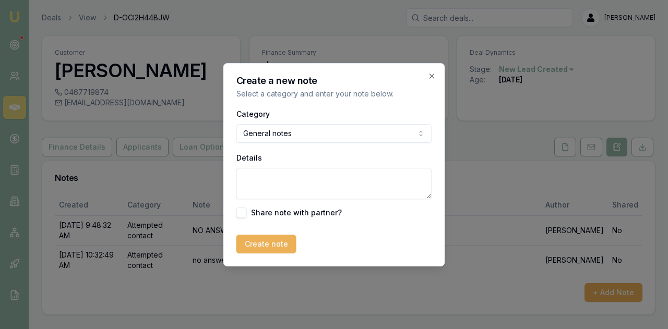
click at [254, 186] on textarea "Details" at bounding box center [334, 183] width 196 height 31
paste textarea "Hi Jaidyn, I hope my email finds you well. I have been trying to reach you to a…"
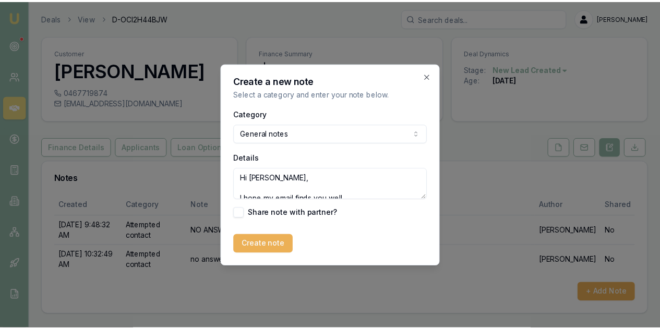
scroll to position [119, 0]
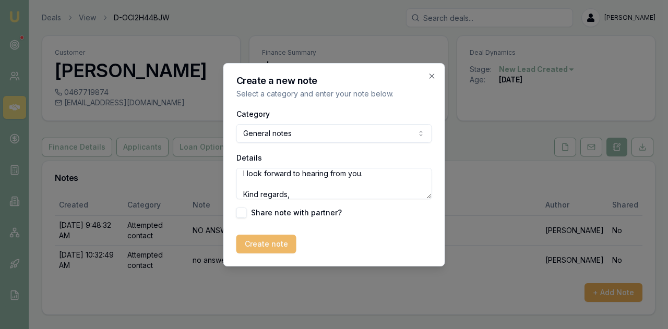
type textarea "Hi Jaidyn, I hope my email finds you well. I have been trying to reach you to a…"
click at [265, 236] on button "Create note" at bounding box center [266, 244] width 60 height 19
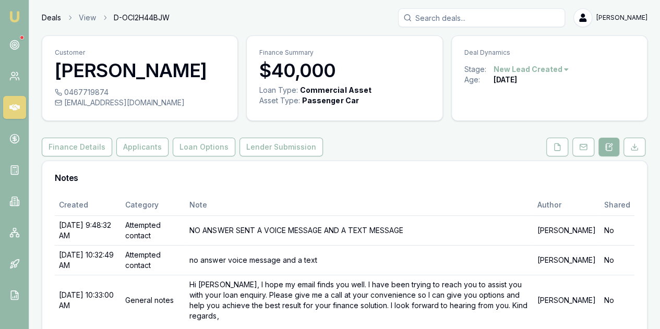
click at [47, 17] on link "Deals" at bounding box center [51, 18] width 19 height 10
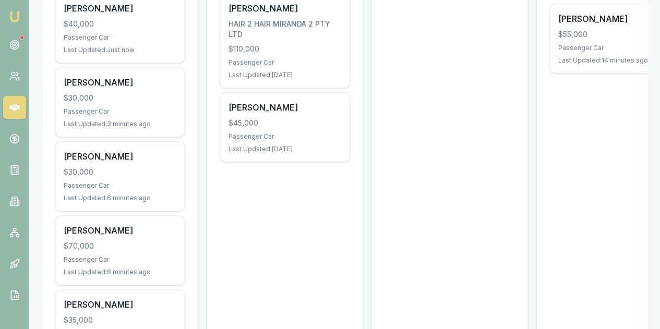
scroll to position [327, 0]
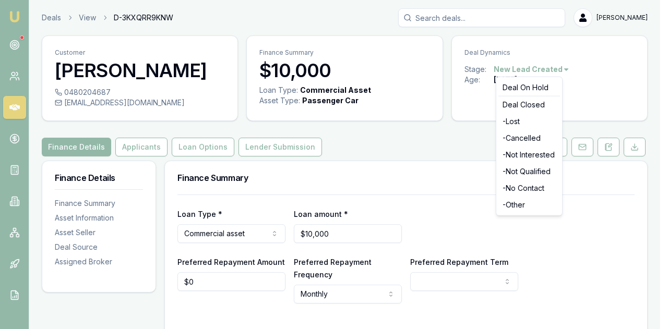
click at [543, 74] on html "Emu Broker Deals View D-3KXQRR9KNW [PERSON_NAME] Toggle Menu Customer [PERSON_N…" at bounding box center [334, 164] width 668 height 329
click at [528, 189] on div "- No Contact" at bounding box center [529, 188] width 62 height 17
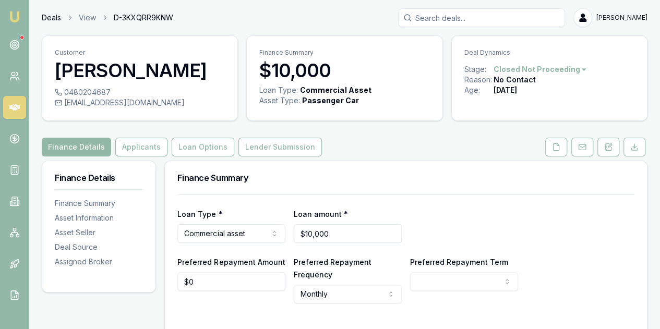
click at [50, 18] on link "Deals" at bounding box center [51, 18] width 19 height 10
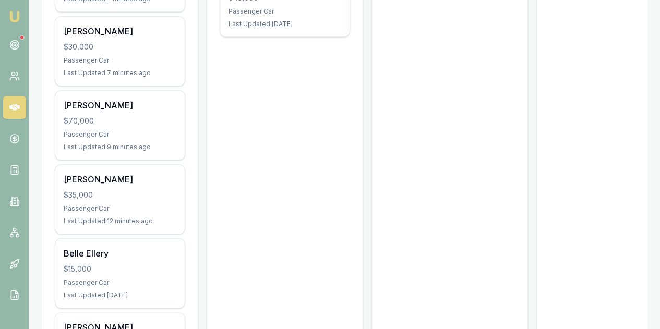
scroll to position [480, 0]
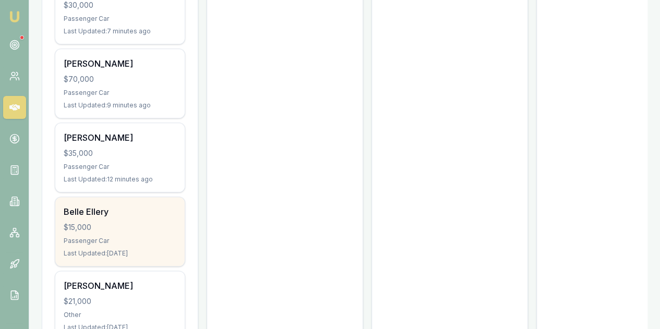
click at [99, 197] on div "[PERSON_NAME] $15,000 Passenger Car Last Updated: [DATE]" at bounding box center [119, 231] width 129 height 69
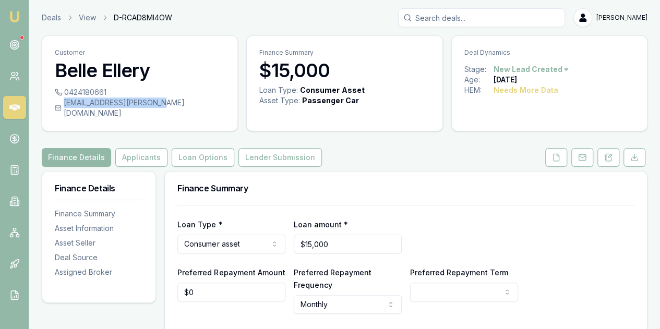
drag, startPoint x: 65, startPoint y: 102, endPoint x: 150, endPoint y: 100, distance: 85.6
click at [150, 100] on div "[EMAIL_ADDRESS][PERSON_NAME][DOMAIN_NAME]" at bounding box center [140, 108] width 170 height 21
copy div "[EMAIL_ADDRESS][PERSON_NAME][DOMAIN_NAME]"
click at [610, 153] on icon at bounding box center [608, 157] width 8 height 8
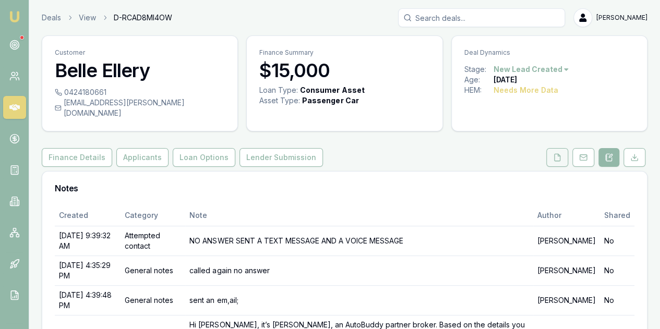
click at [555, 154] on icon at bounding box center [558, 157] width 6 height 7
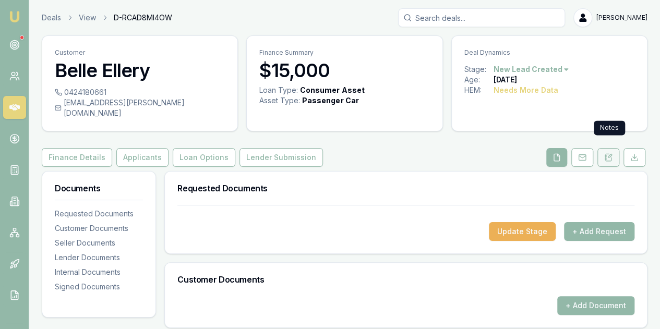
click at [614, 148] on button at bounding box center [609, 157] width 22 height 19
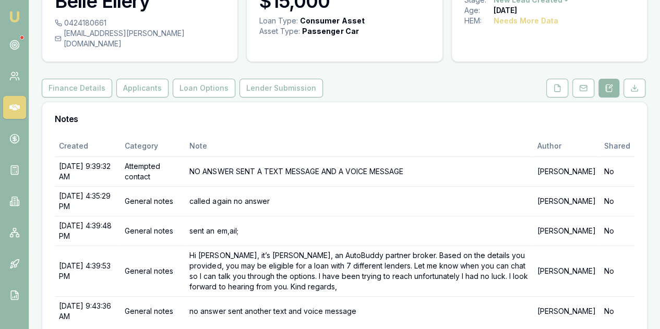
scroll to position [102, 0]
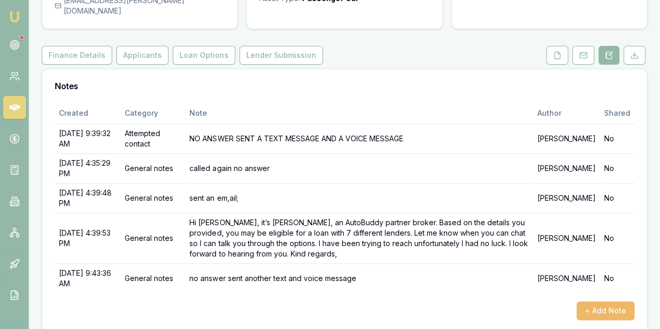
click at [599, 302] on button "+ Add Note" at bounding box center [606, 311] width 58 height 19
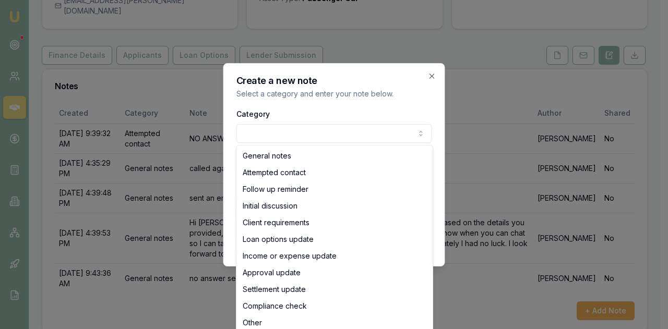
click at [250, 139] on body "Emu Broker Deals View D-RCAD8MI4OW Evette Abdo Toggle Menu Customer Belle Eller…" at bounding box center [330, 62] width 660 height 329
select select "ATTEMPTED_CONTACT"
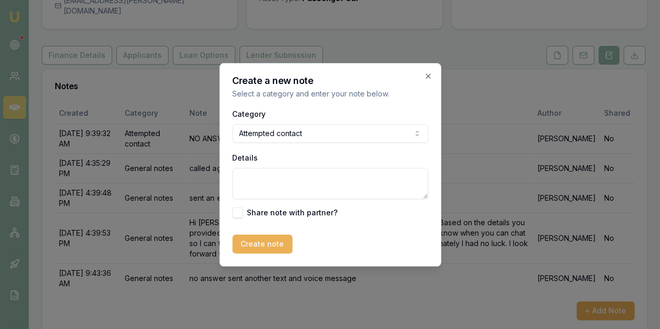
click at [272, 181] on textarea "Details" at bounding box center [330, 183] width 196 height 31
type textarea "no answer sent a text"
click at [278, 245] on button "Create note" at bounding box center [262, 244] width 60 height 19
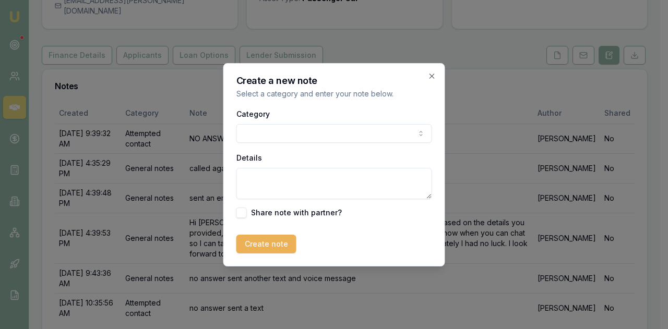
click at [272, 134] on body "Emu Broker Deals View D-RCAD8MI4OW Evette Abdo Toggle Menu Customer Belle Eller…" at bounding box center [330, 62] width 660 height 329
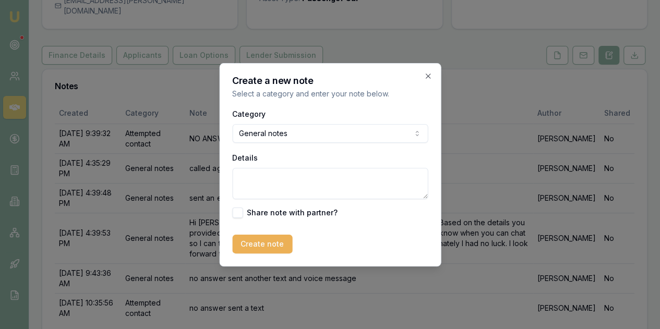
click at [251, 180] on textarea "Details" at bounding box center [330, 183] width 196 height 31
paste textarea "Hi Belle, I hope my email finds you well. I have been trying to reach you to as…"
type textarea "Hi Belle, I hope my email finds you well. I have been trying to reach you to as…"
click at [277, 247] on button "Create note" at bounding box center [262, 244] width 60 height 19
